Goal: Task Accomplishment & Management: Manage account settings

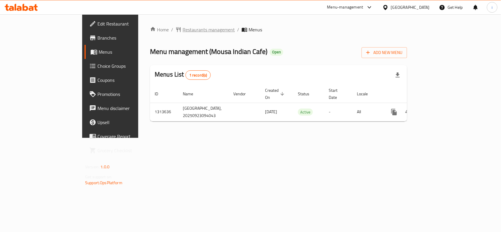
click at [183, 30] on span "Restaurants management" at bounding box center [209, 29] width 52 height 7
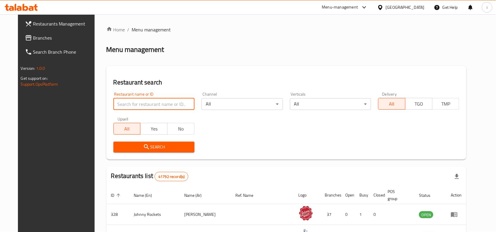
click at [157, 105] on input "search" at bounding box center [153, 104] width 81 height 12
paste input "706599"
type input "706599"
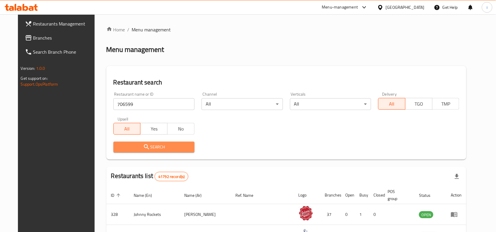
click at [143, 145] on icon "submit" at bounding box center [146, 147] width 7 height 7
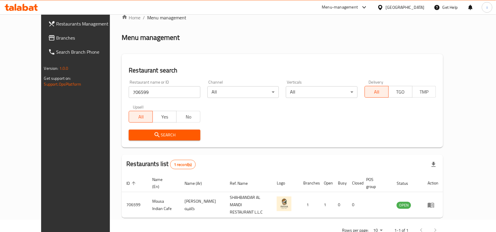
scroll to position [18, 0]
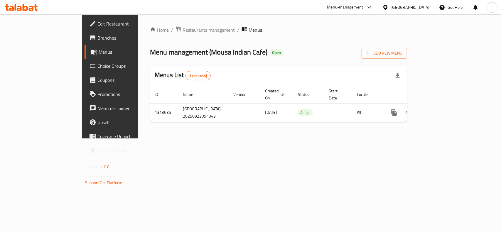
click at [98, 20] on span "Edit Restaurant" at bounding box center [130, 23] width 64 height 7
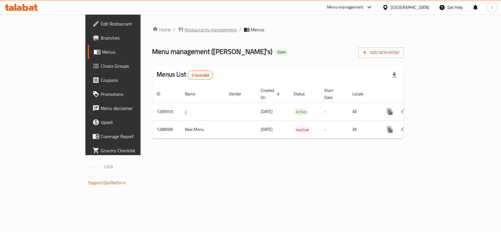
click at [185, 31] on span "Restaurants management" at bounding box center [211, 29] width 52 height 7
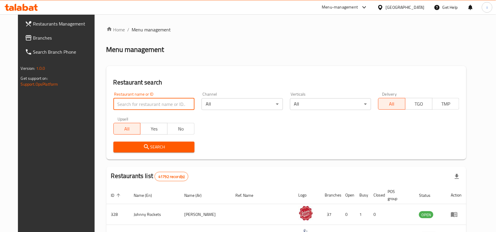
click at [147, 105] on input "search" at bounding box center [153, 104] width 81 height 12
paste input "697266"
type input "697266"
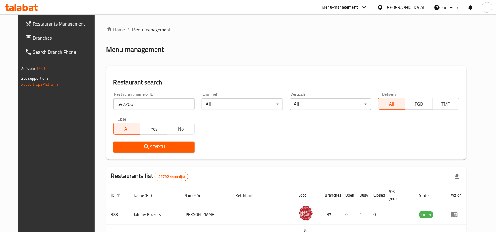
click at [147, 146] on span "Search" at bounding box center [154, 147] width 72 height 7
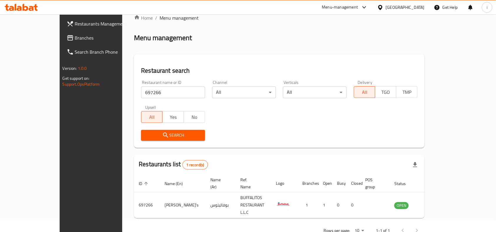
scroll to position [18, 0]
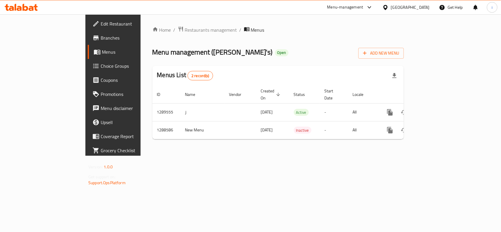
click at [101, 27] on span "Edit Restaurant" at bounding box center [133, 23] width 64 height 7
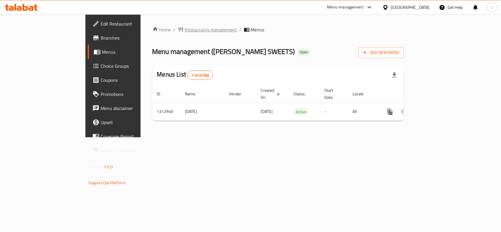
click at [185, 27] on span "Restaurants management" at bounding box center [211, 29] width 52 height 7
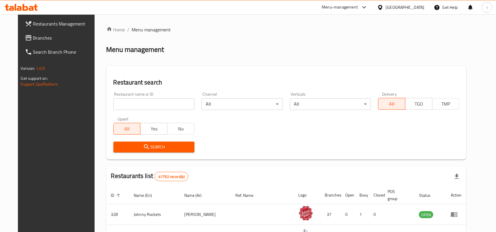
click at [142, 103] on input "search" at bounding box center [153, 104] width 81 height 12
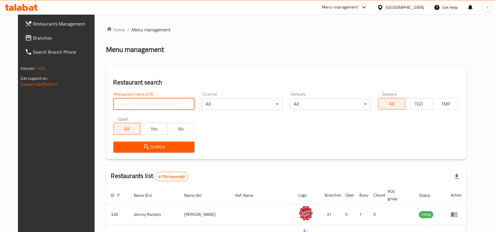
paste input "706296"
type input "706296"
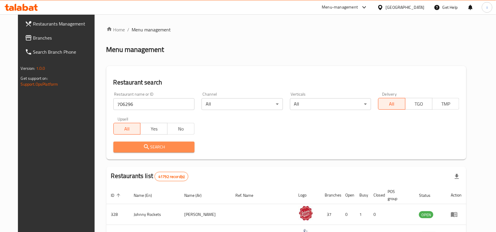
click at [157, 147] on span "Search" at bounding box center [154, 147] width 72 height 7
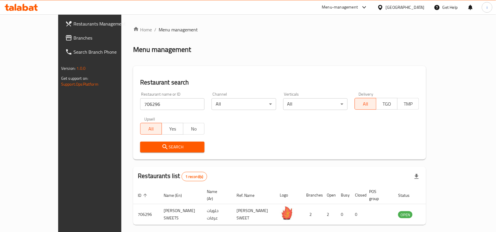
scroll to position [18, 0]
